Goal: Manage account settings

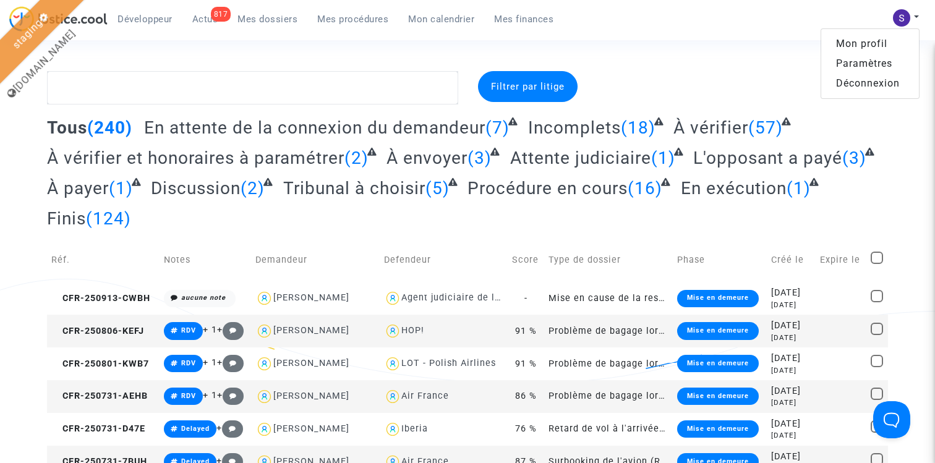
click at [867, 65] on link "Paramètres" at bounding box center [870, 64] width 98 height 20
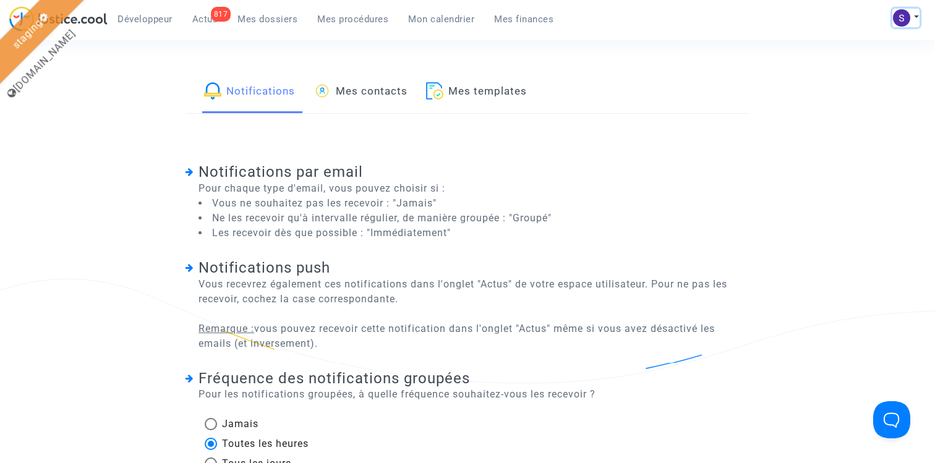
click at [906, 10] on button at bounding box center [906, 18] width 27 height 19
click at [876, 43] on link "Mon profil" at bounding box center [870, 44] width 98 height 20
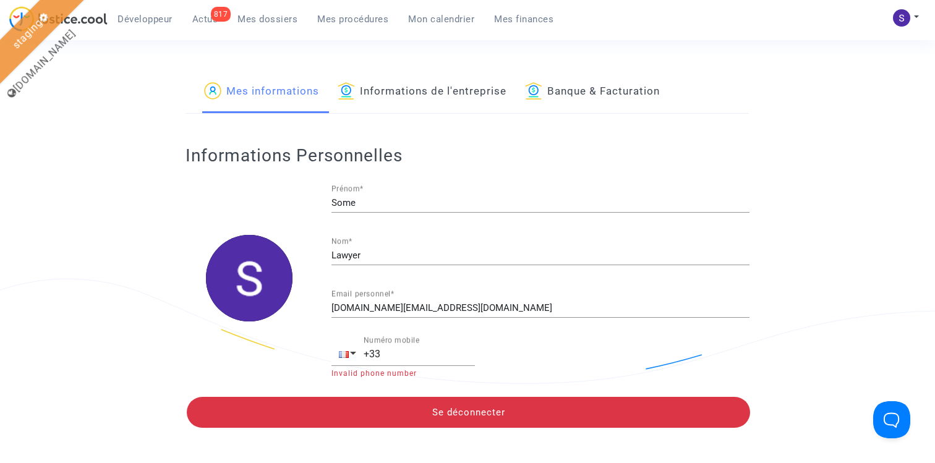
click at [387, 99] on link "Informations de l'entreprise" at bounding box center [422, 92] width 169 height 42
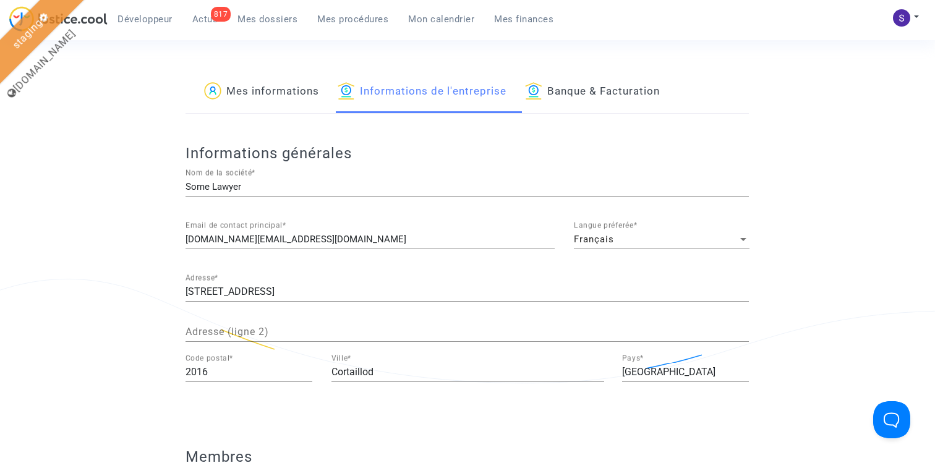
click at [610, 236] on span "Français" at bounding box center [594, 239] width 40 height 11
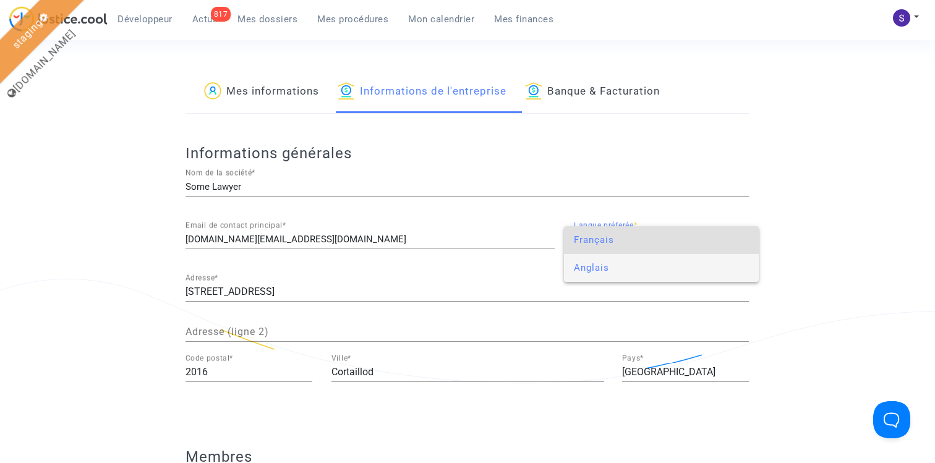
click at [603, 273] on span "Anglais" at bounding box center [662, 268] width 176 height 28
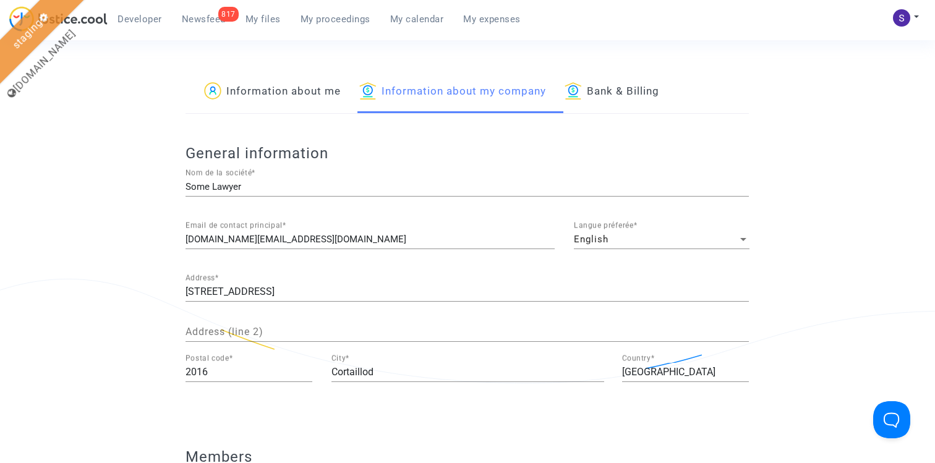
click at [259, 20] on span "My files" at bounding box center [263, 19] width 35 height 11
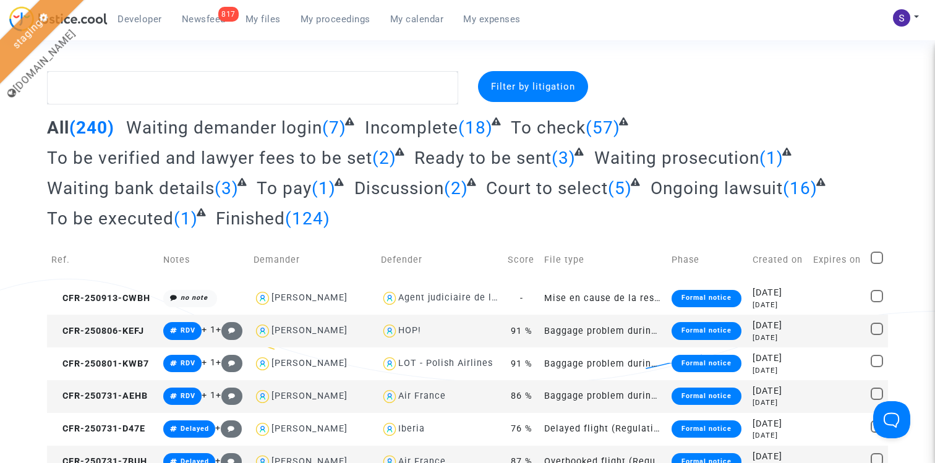
click at [322, 19] on span "My proceedings" at bounding box center [336, 19] width 70 height 11
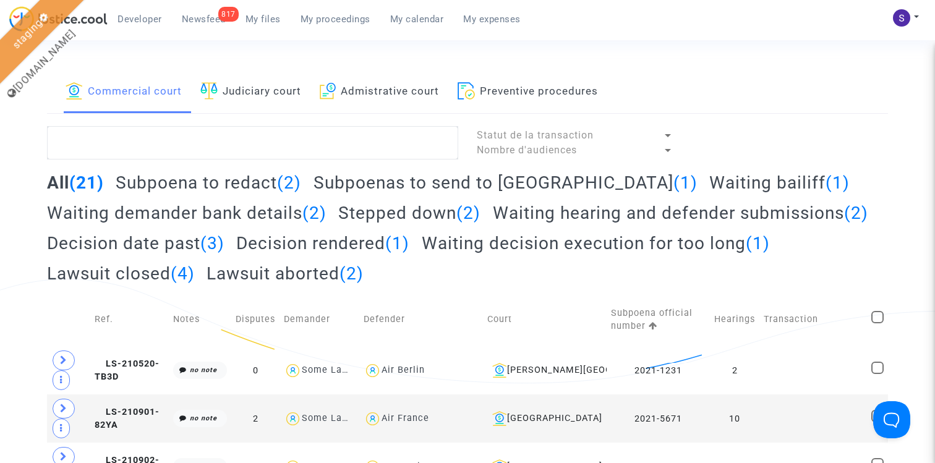
click at [898, 14] on img at bounding box center [901, 17] width 17 height 17
click at [860, 85] on link "Log out" at bounding box center [870, 84] width 98 height 20
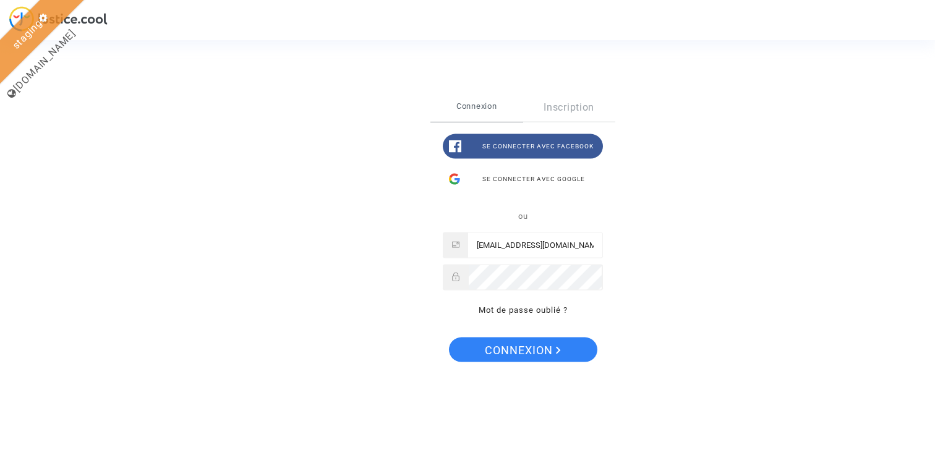
click at [531, 247] on input "claire+21nov@justice.cool" at bounding box center [535, 245] width 134 height 25
paste input "pitcher"
type input "claire+pitcher@justice.cool"
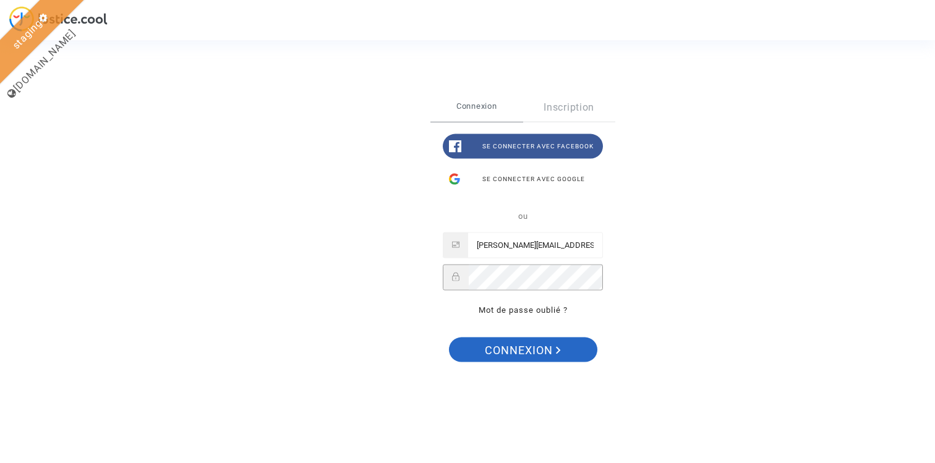
click at [532, 346] on span "Connexion" at bounding box center [523, 351] width 76 height 26
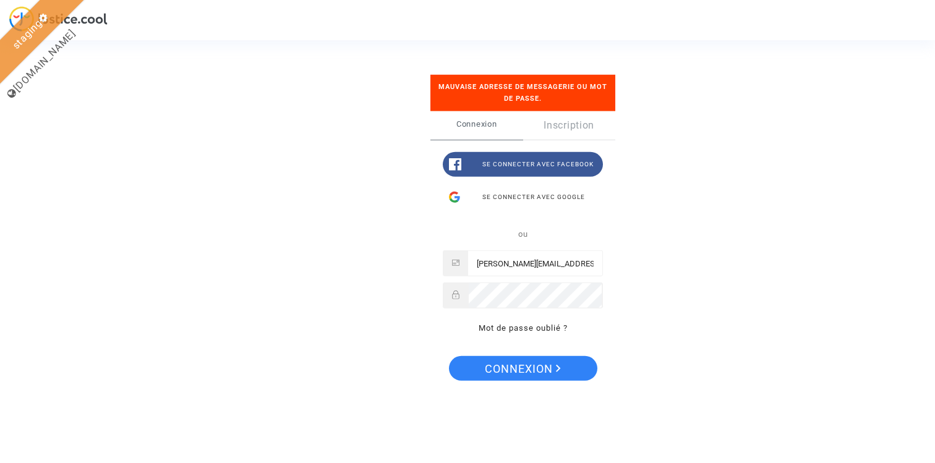
click at [601, 297] on div at bounding box center [523, 296] width 160 height 26
click at [555, 361] on span "Connexion" at bounding box center [523, 369] width 76 height 26
click at [557, 370] on polygon "Connexion" at bounding box center [558, 368] width 4 height 7
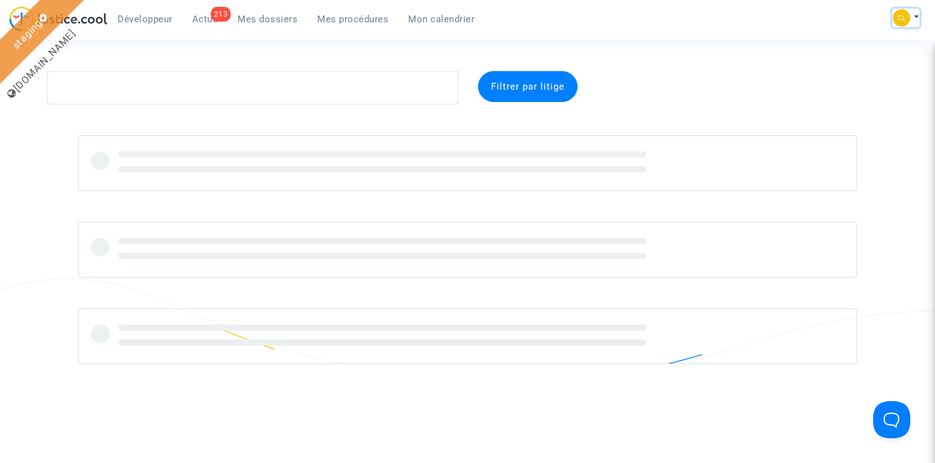
click at [911, 17] on button at bounding box center [906, 18] width 27 height 19
